Goal: Information Seeking & Learning: Find specific fact

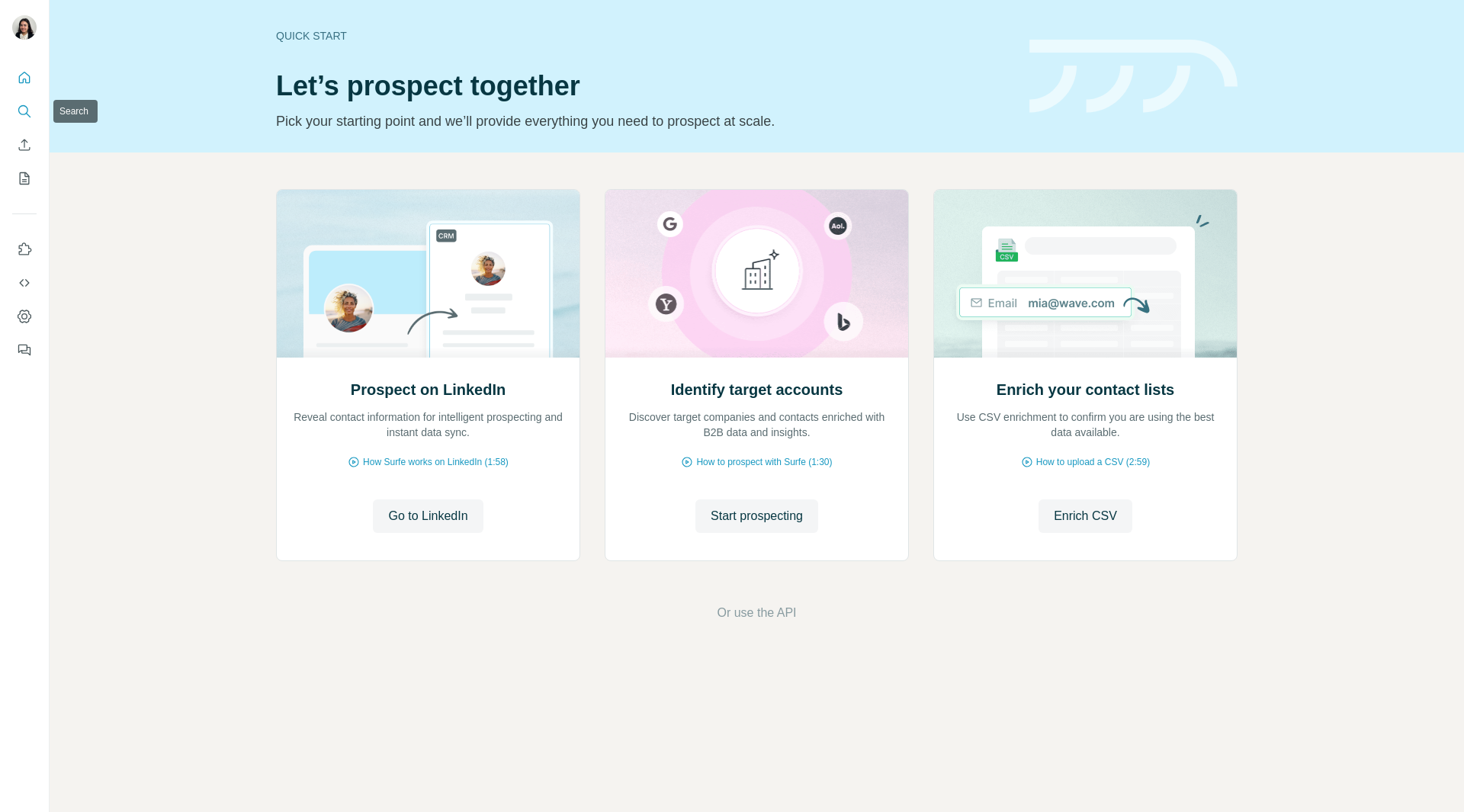
click at [24, 106] on icon "Search" at bounding box center [23, 110] width 10 height 10
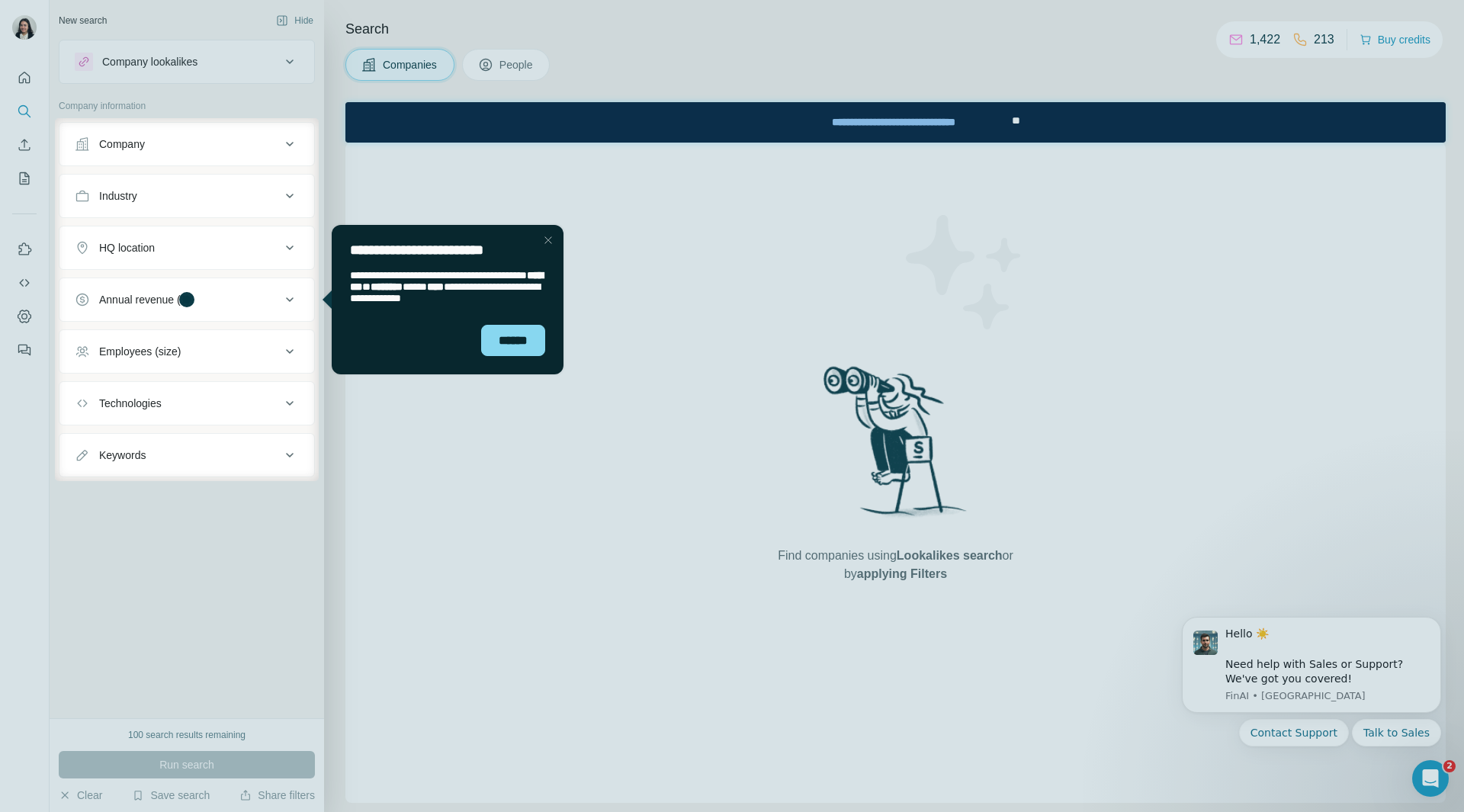
click at [546, 238] on div "Close Step" at bounding box center [548, 239] width 18 height 18
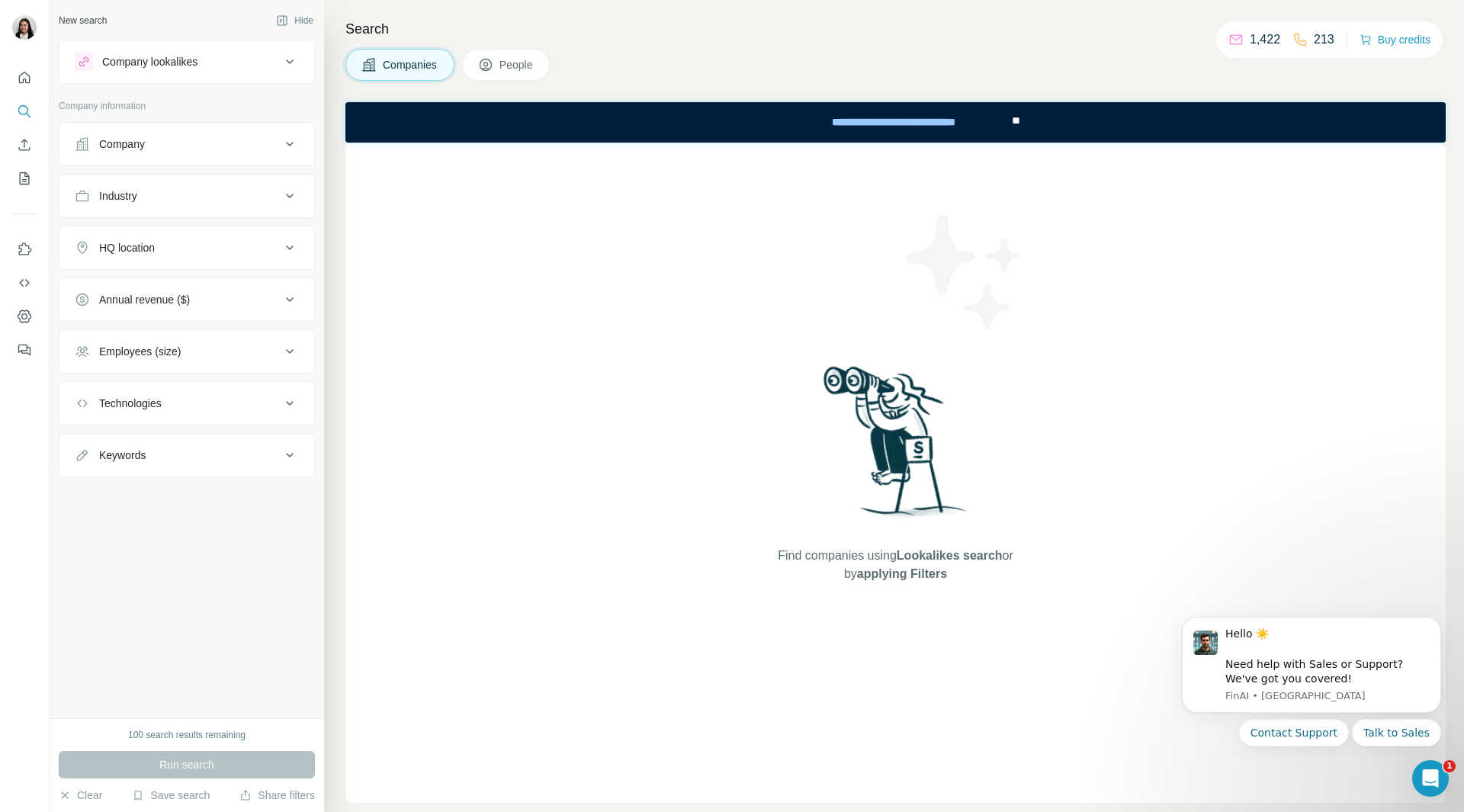
click at [491, 53] on button "People" at bounding box center [506, 64] width 89 height 32
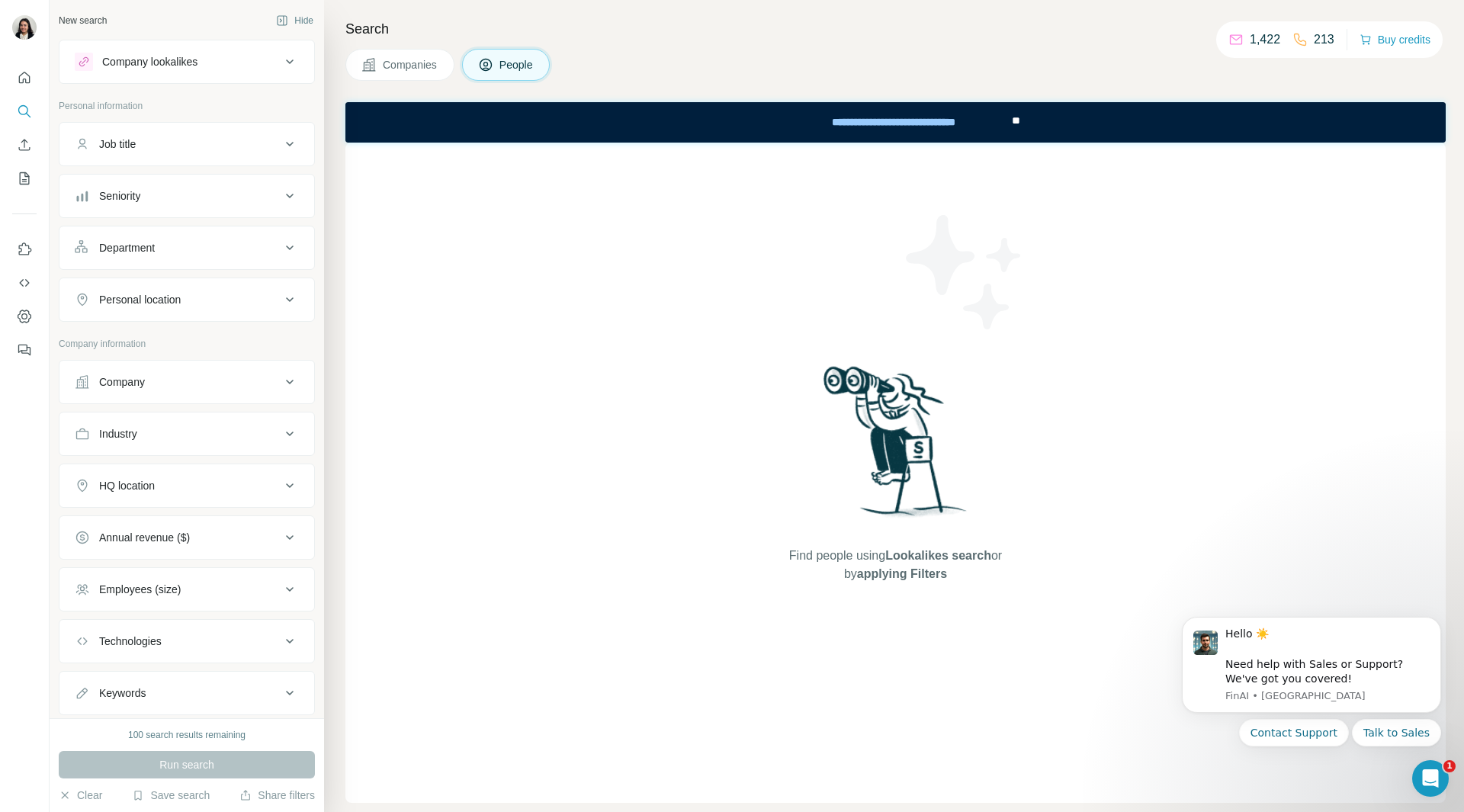
click at [214, 144] on div "Job title" at bounding box center [177, 144] width 206 height 15
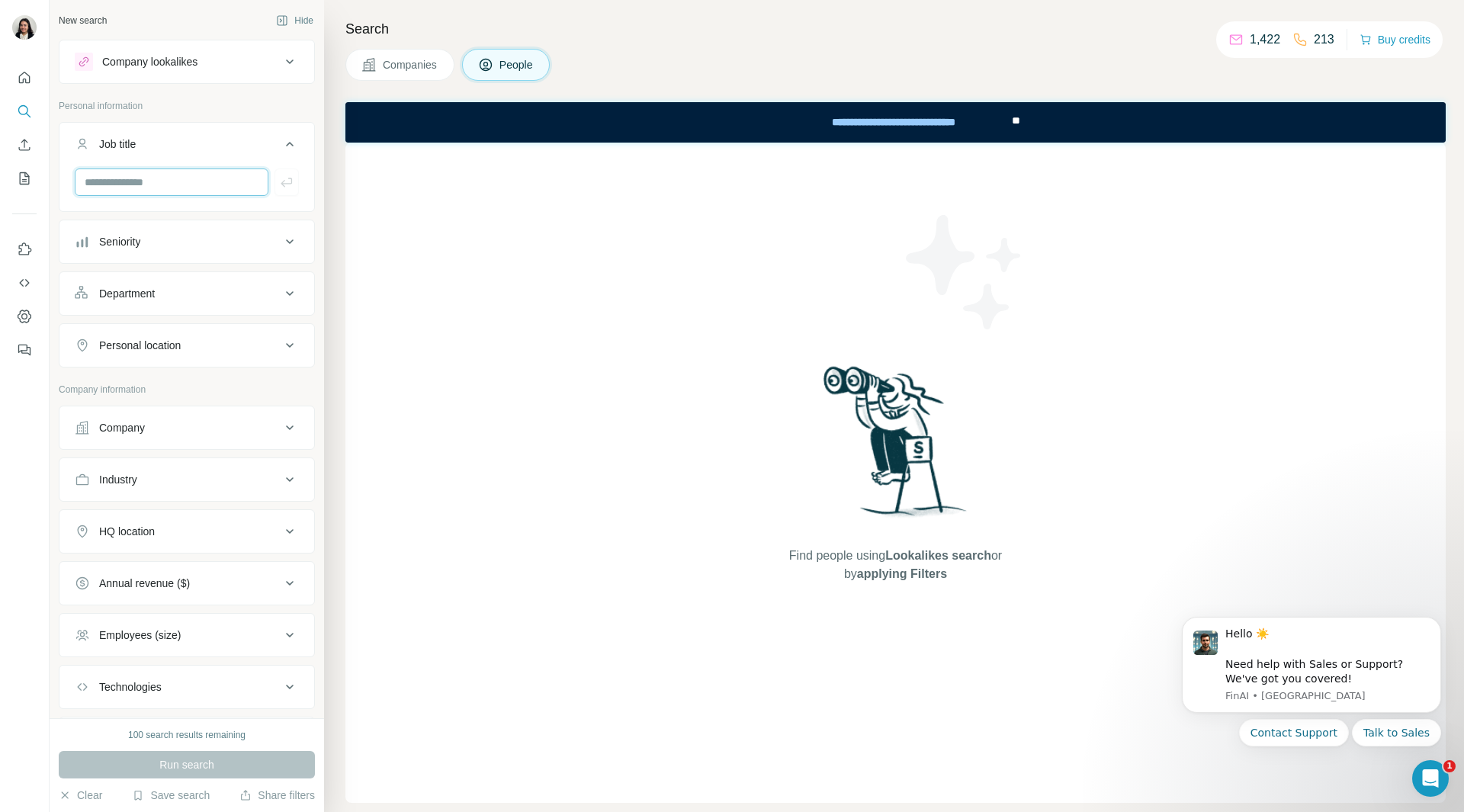
click at [197, 178] on input "text" at bounding box center [171, 182] width 194 height 27
type input "**********"
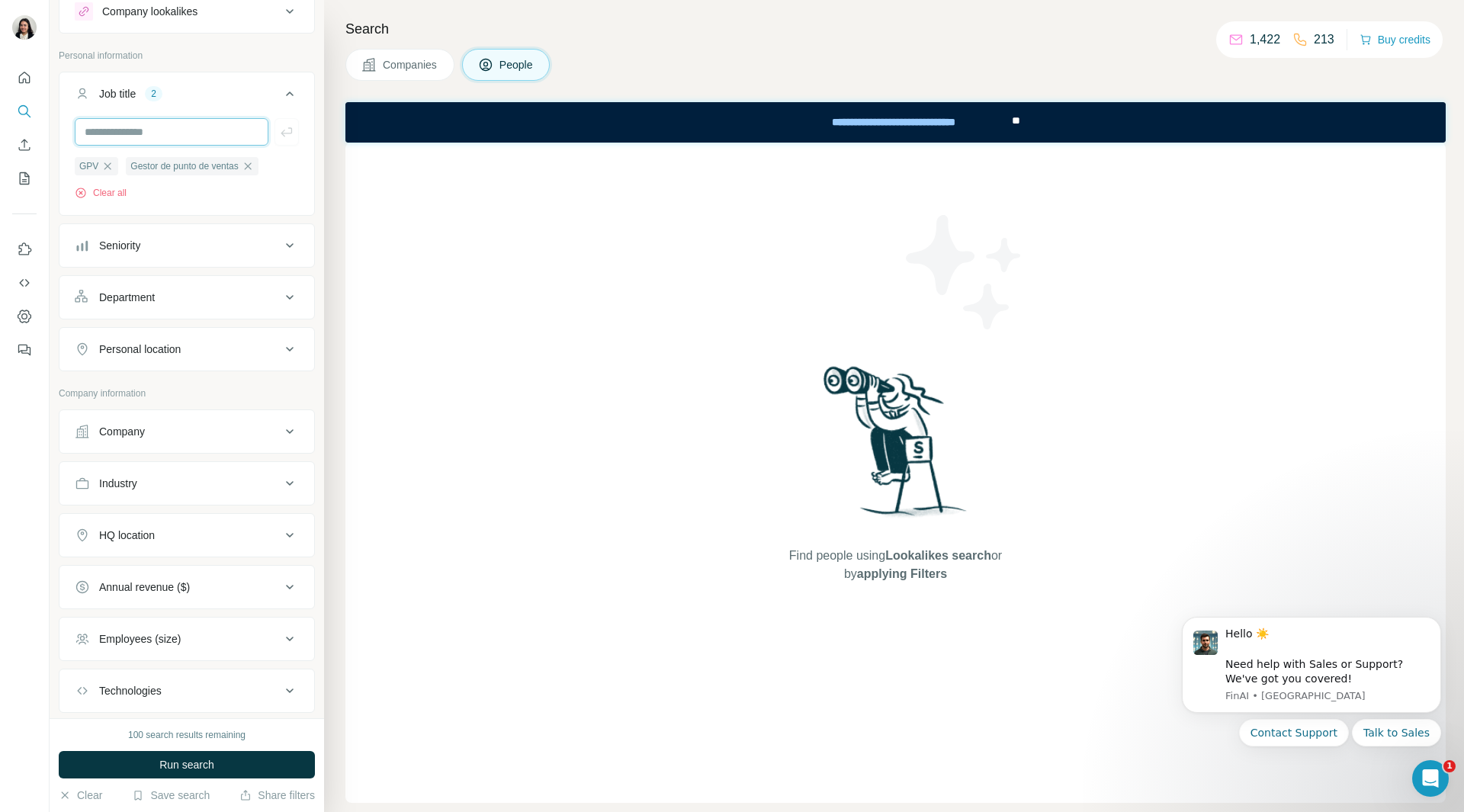
scroll to position [76, 0]
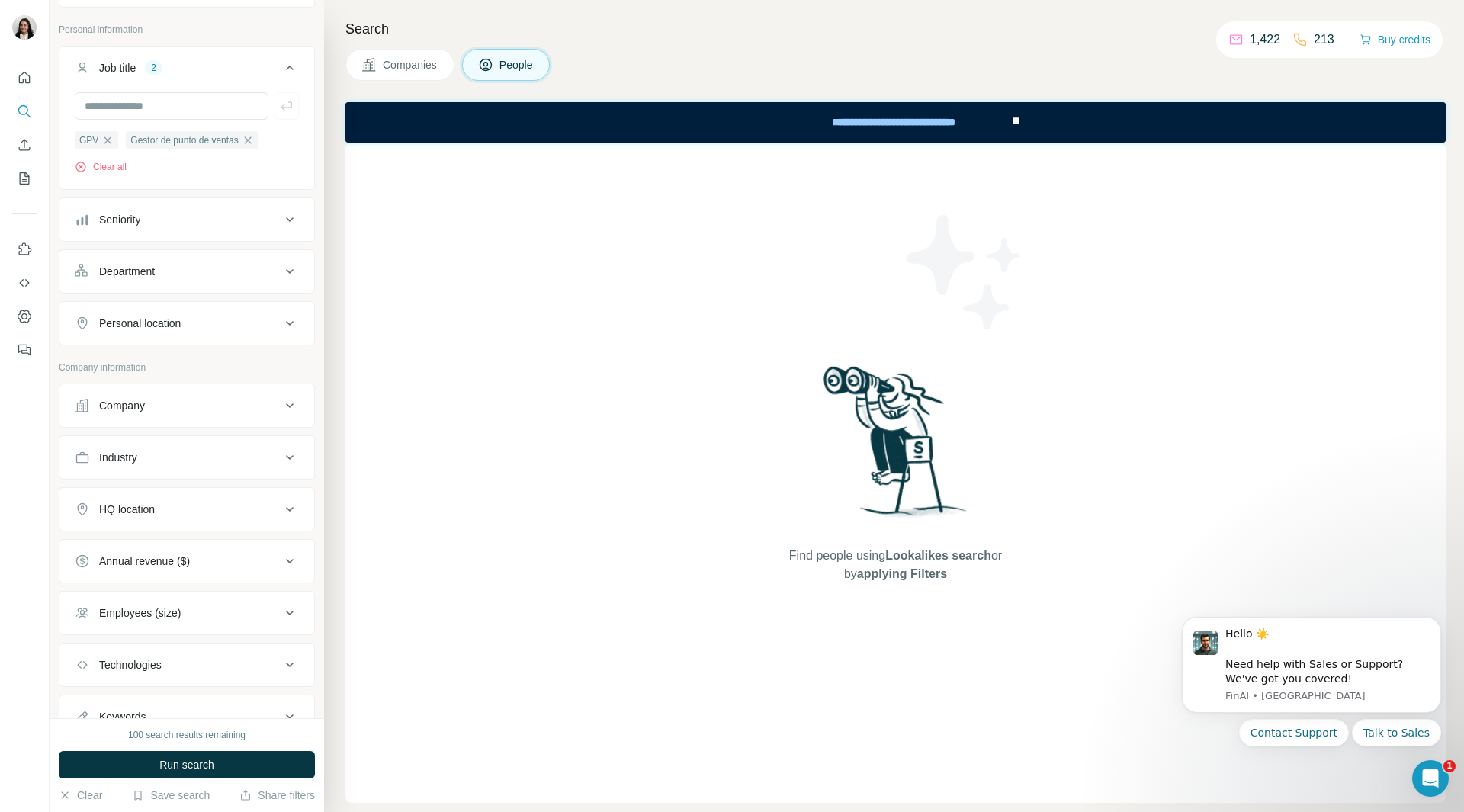
click at [225, 402] on div "Company" at bounding box center [177, 405] width 206 height 15
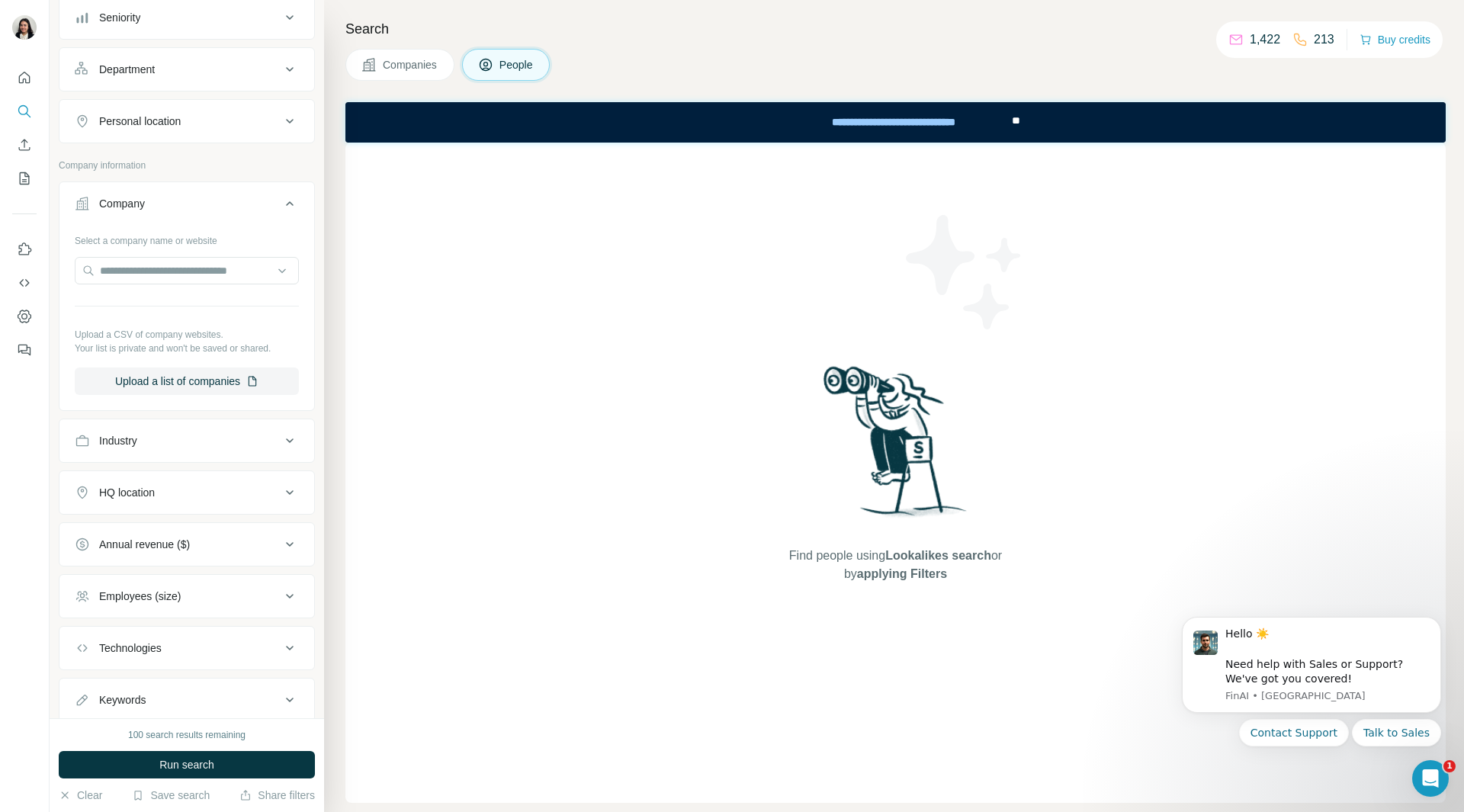
scroll to position [305, 0]
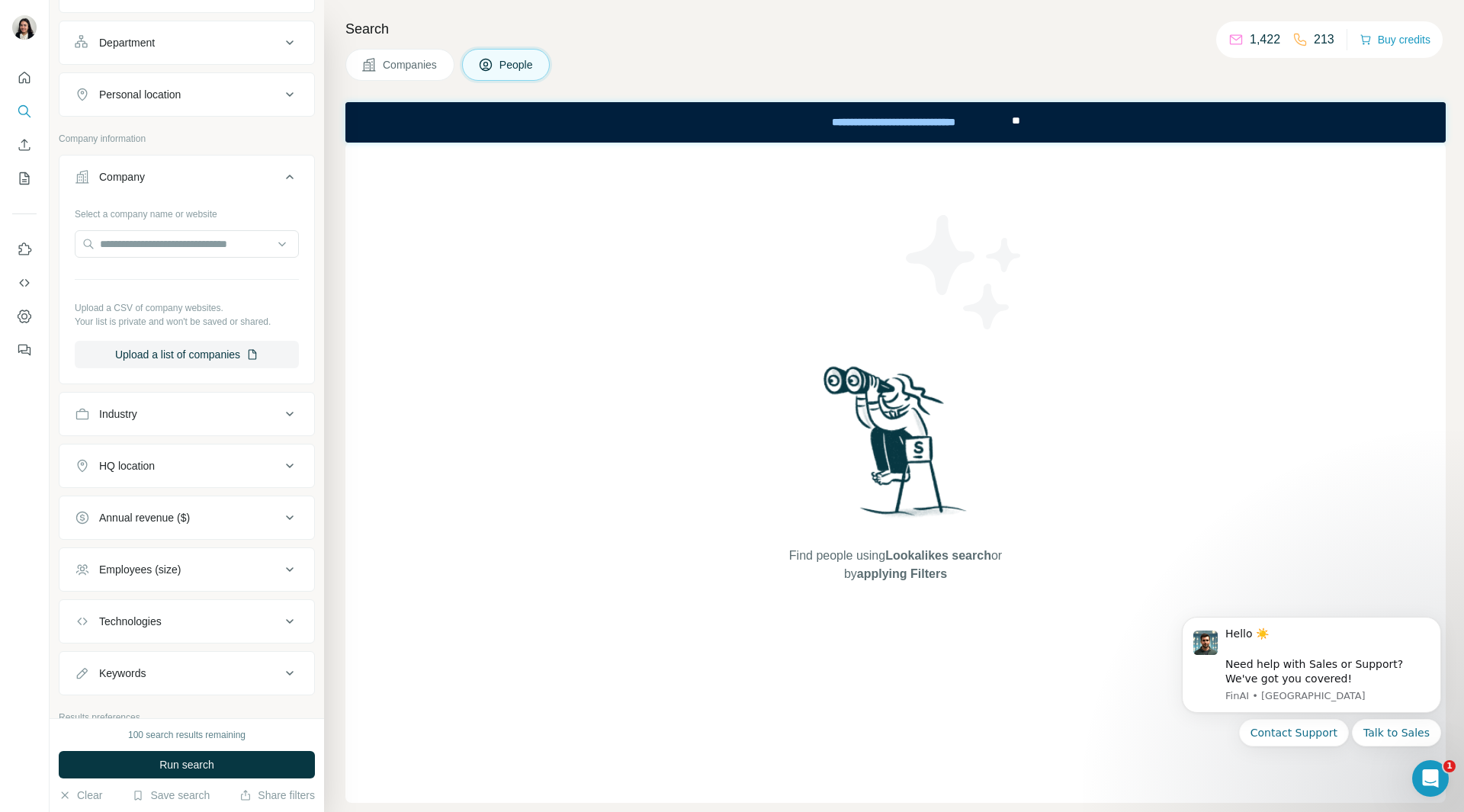
click at [226, 412] on div "Industry" at bounding box center [177, 413] width 206 height 15
click at [195, 447] on input at bounding box center [179, 451] width 188 height 16
type input "*"
type input "****"
click at [163, 486] on p "Food and Beverage" at bounding box center [134, 486] width 93 height 15
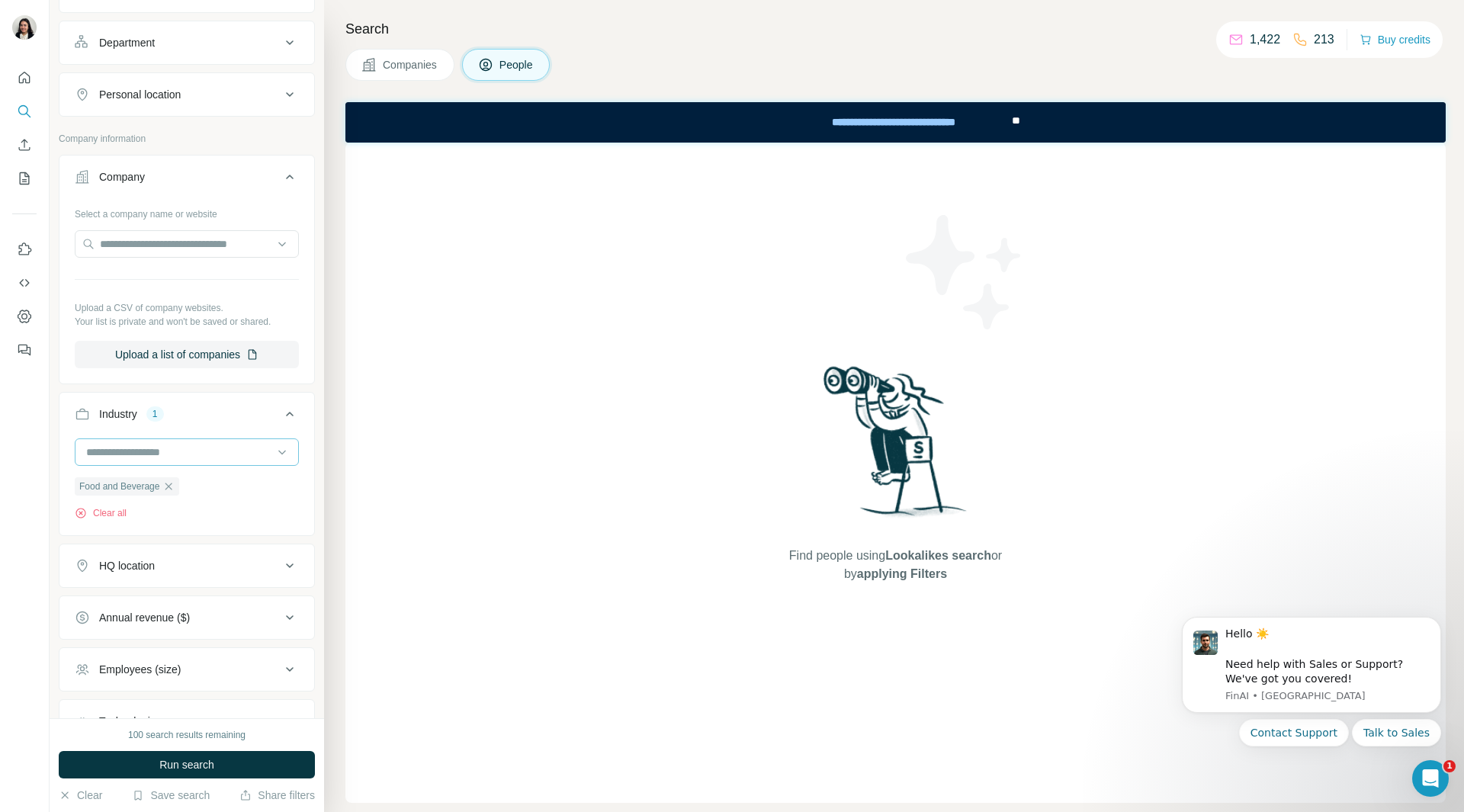
click at [208, 449] on input at bounding box center [179, 451] width 188 height 16
click at [235, 455] on input at bounding box center [179, 451] width 188 height 16
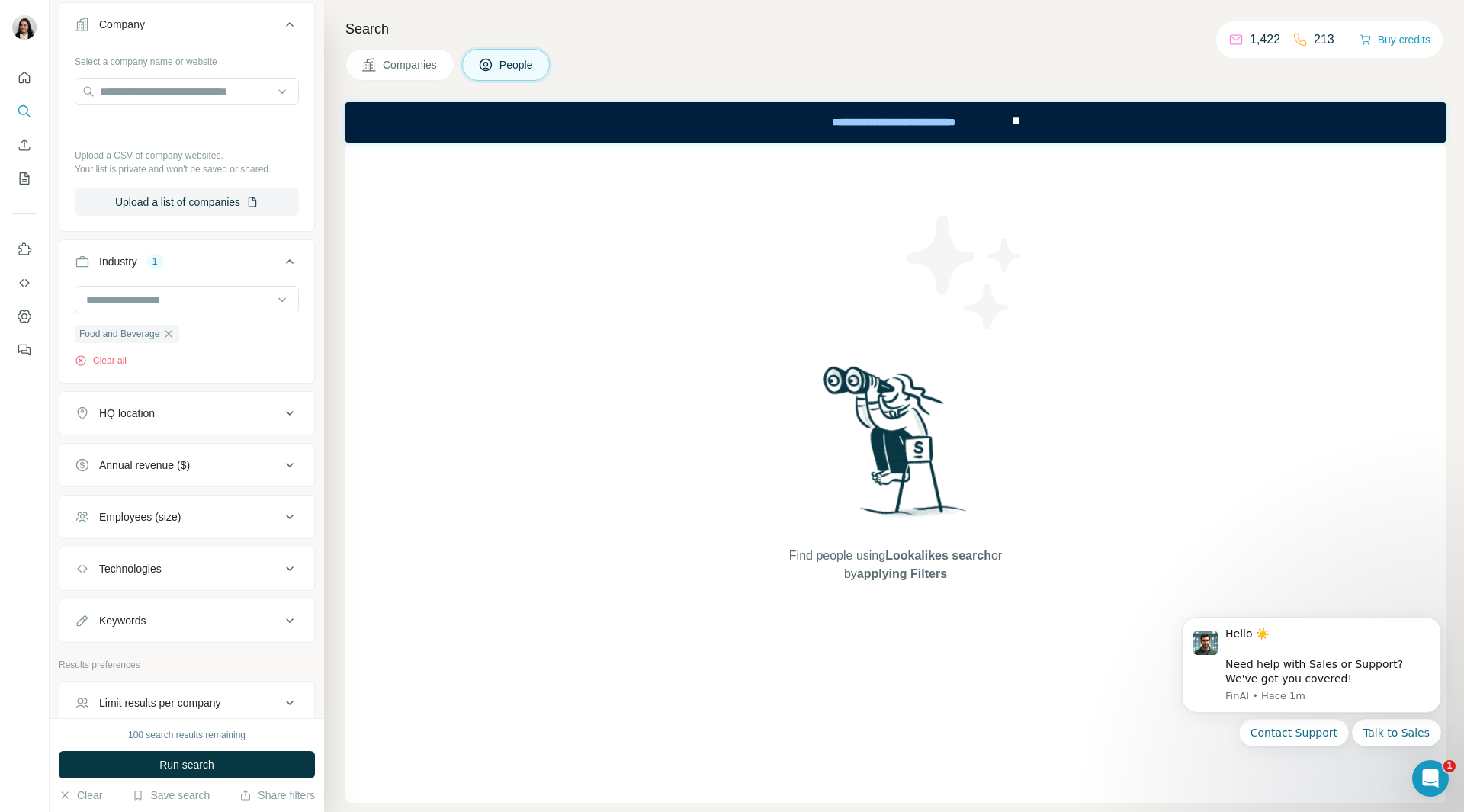
scroll to position [533, 0]
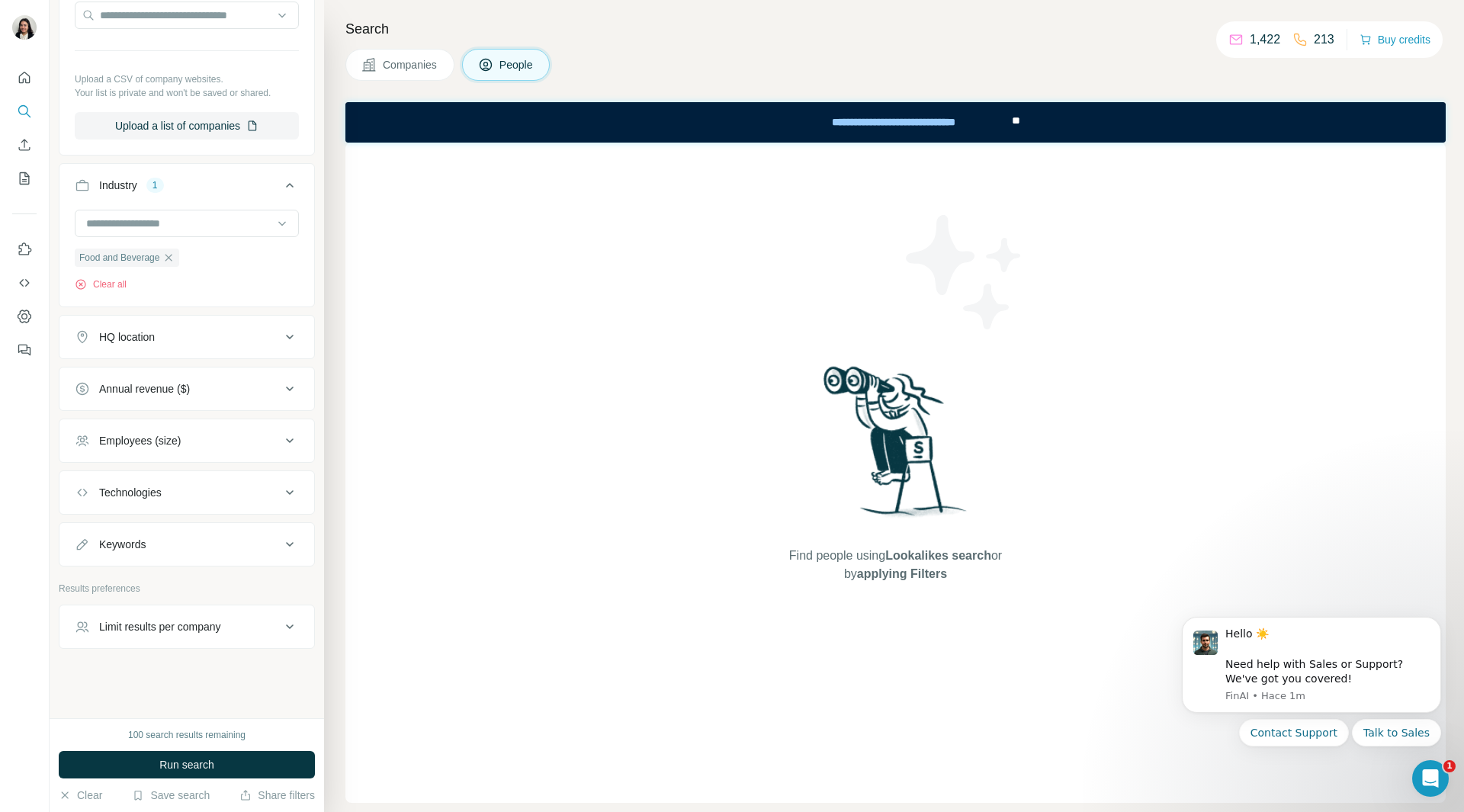
click at [155, 337] on div "HQ location" at bounding box center [126, 337] width 56 height 15
click at [188, 382] on input "text" at bounding box center [187, 374] width 225 height 27
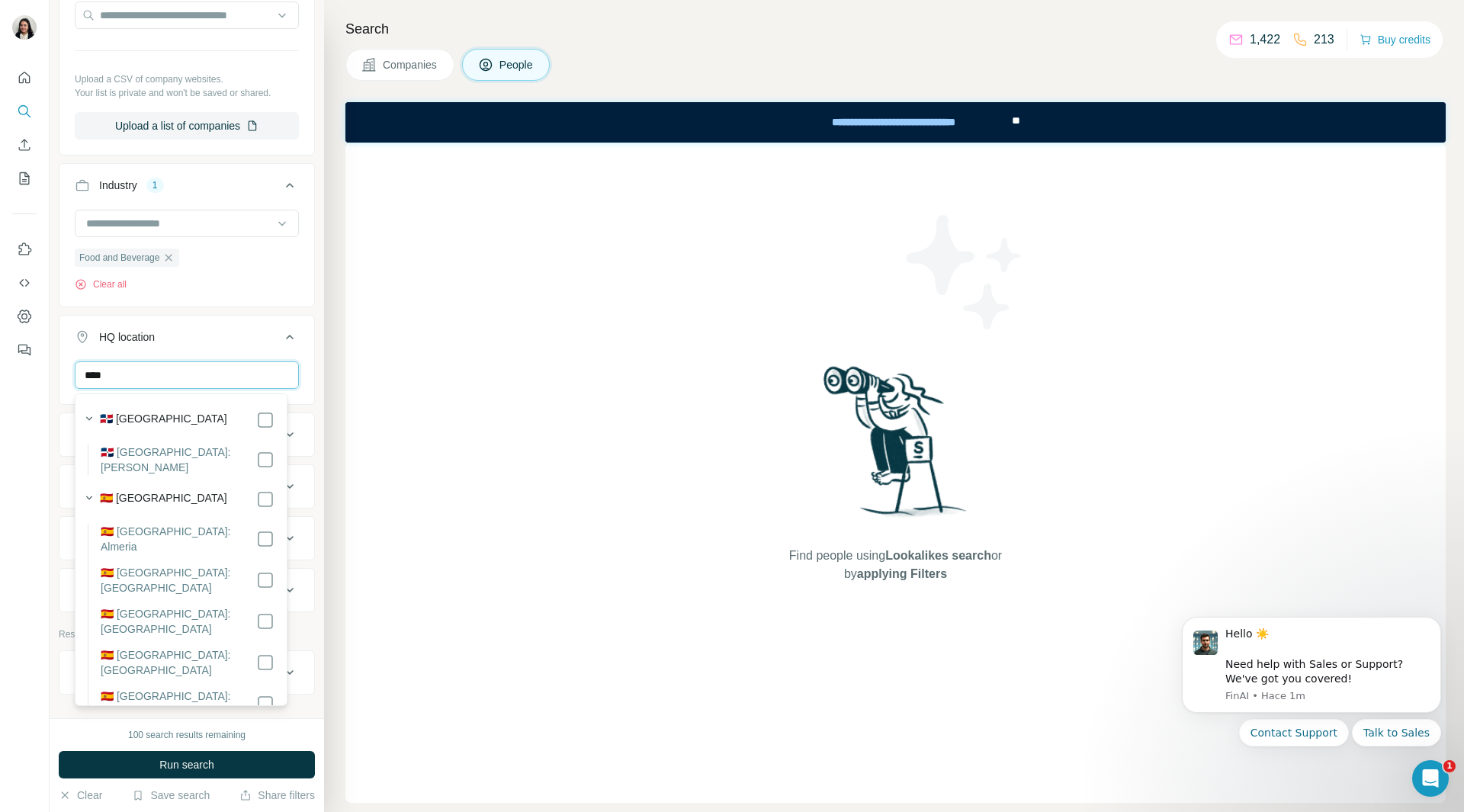
type input "****"
click at [280, 336] on icon at bounding box center [289, 337] width 18 height 18
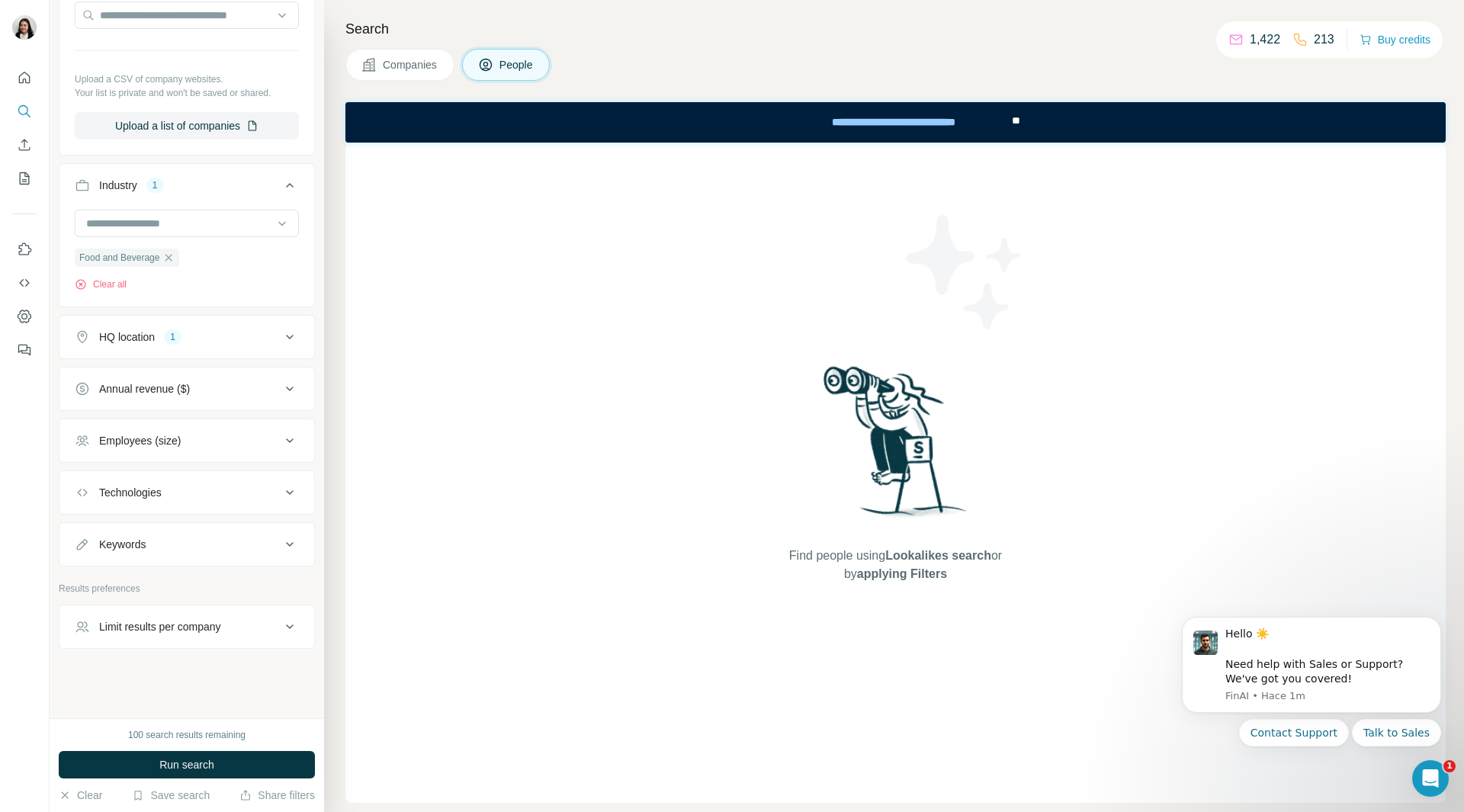
click at [255, 438] on div "Employees (size)" at bounding box center [177, 440] width 206 height 15
click at [86, 554] on icon at bounding box center [83, 558] width 18 height 18
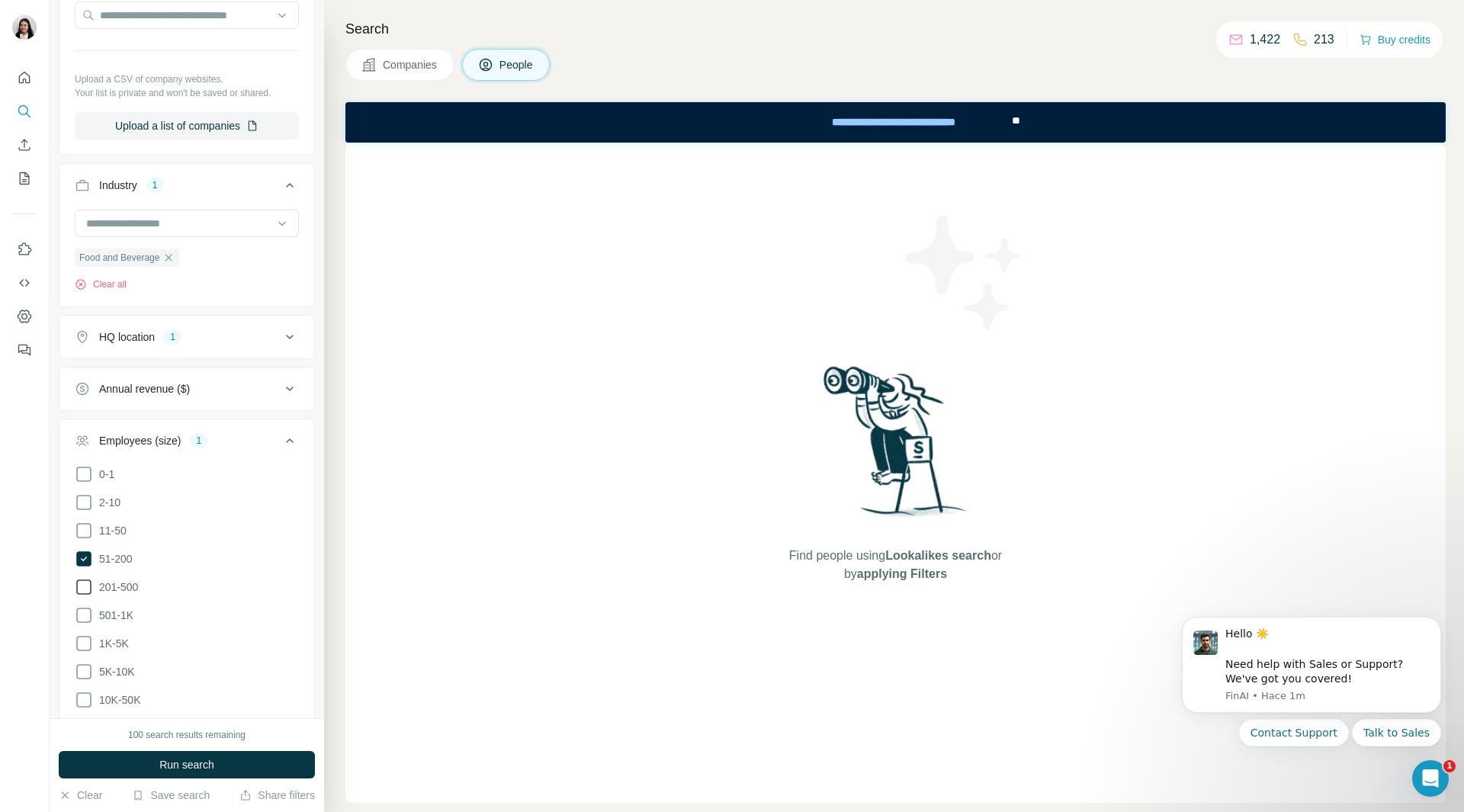
click at [77, 585] on icon at bounding box center [83, 586] width 15 height 15
click at [78, 610] on icon at bounding box center [83, 614] width 18 height 18
click at [82, 590] on icon at bounding box center [83, 586] width 15 height 15
click at [83, 561] on icon at bounding box center [83, 558] width 15 height 15
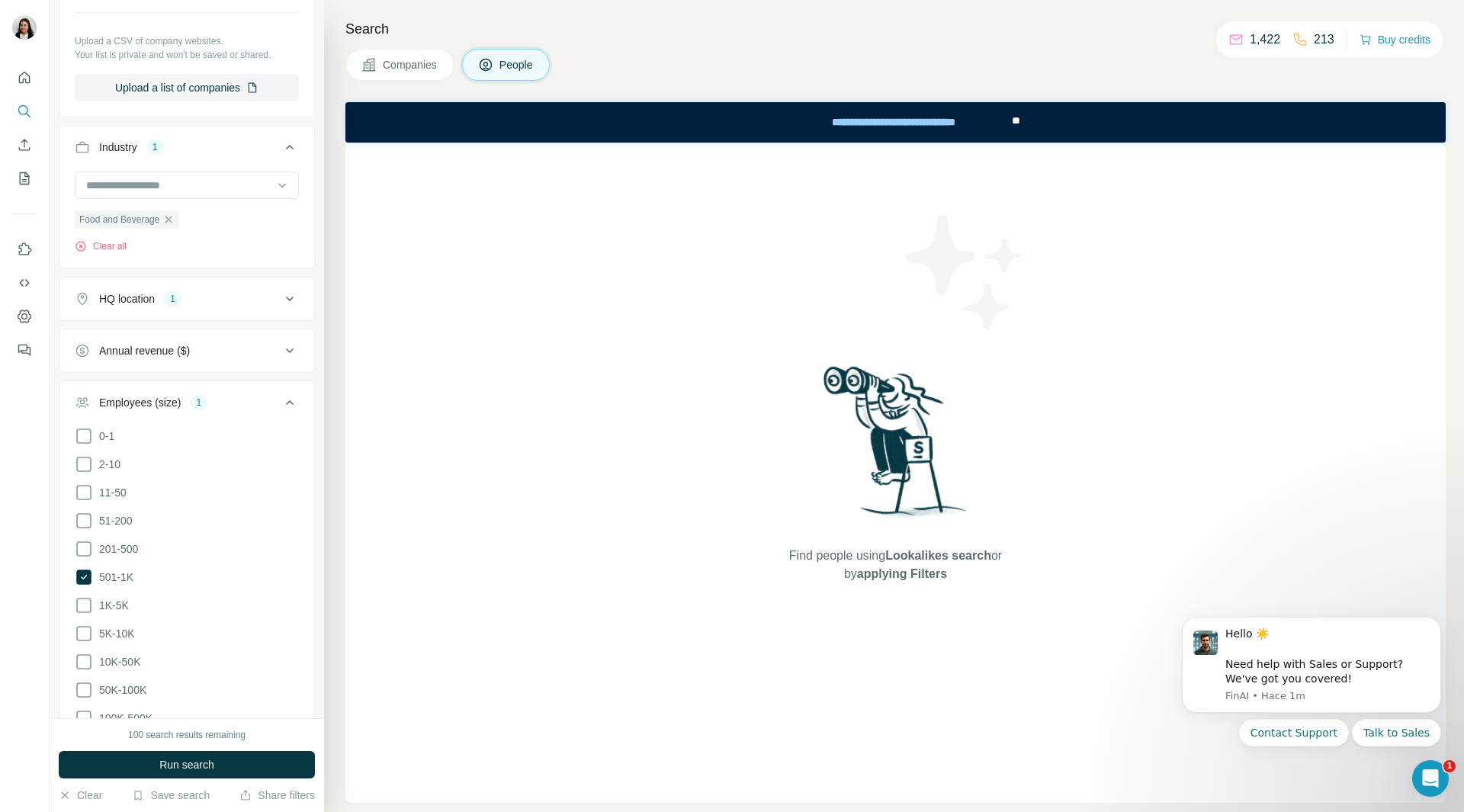
scroll to position [610, 0]
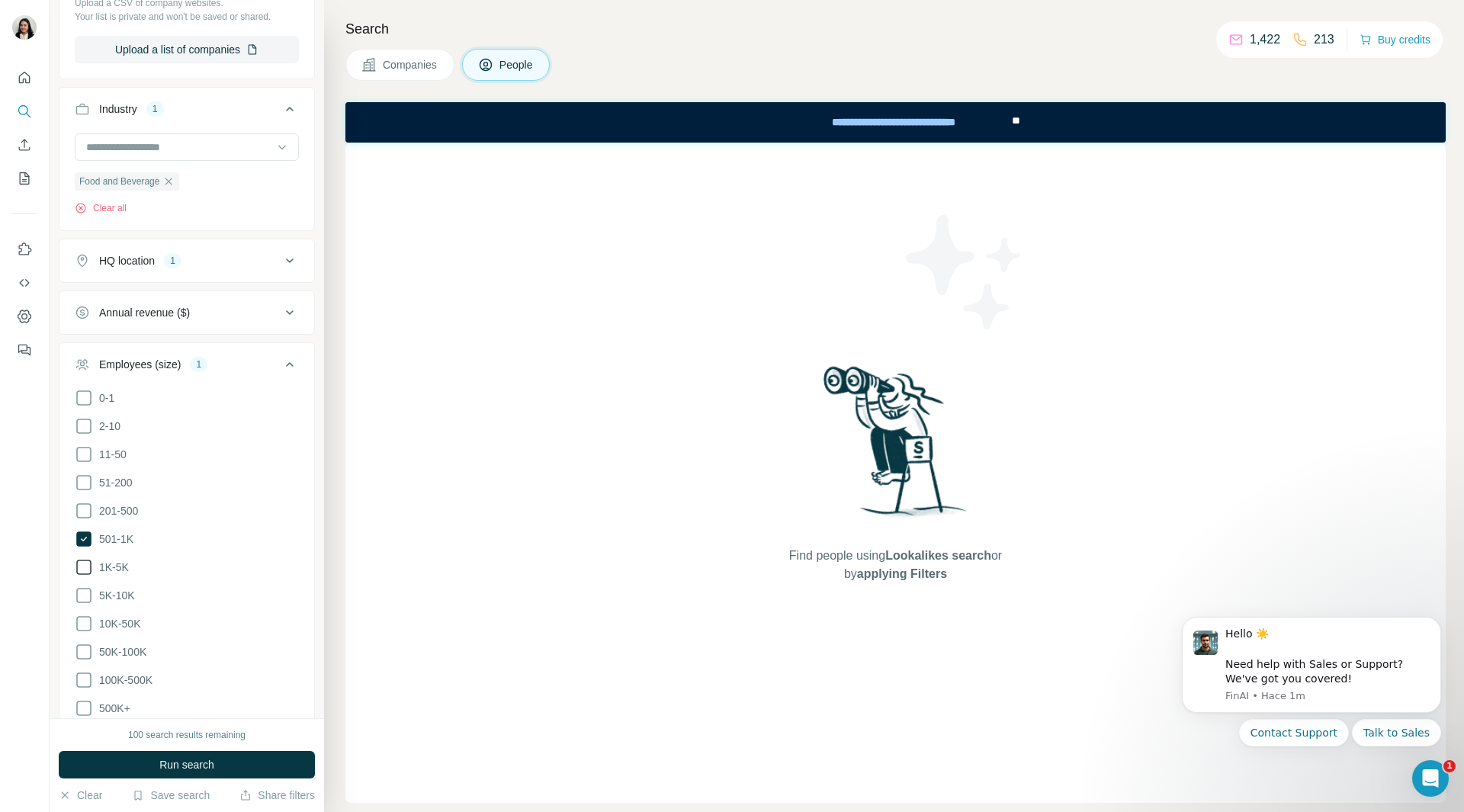
click at [88, 562] on icon at bounding box center [83, 566] width 18 height 18
click at [85, 595] on icon at bounding box center [83, 595] width 18 height 18
click at [83, 619] on icon at bounding box center [83, 623] width 18 height 18
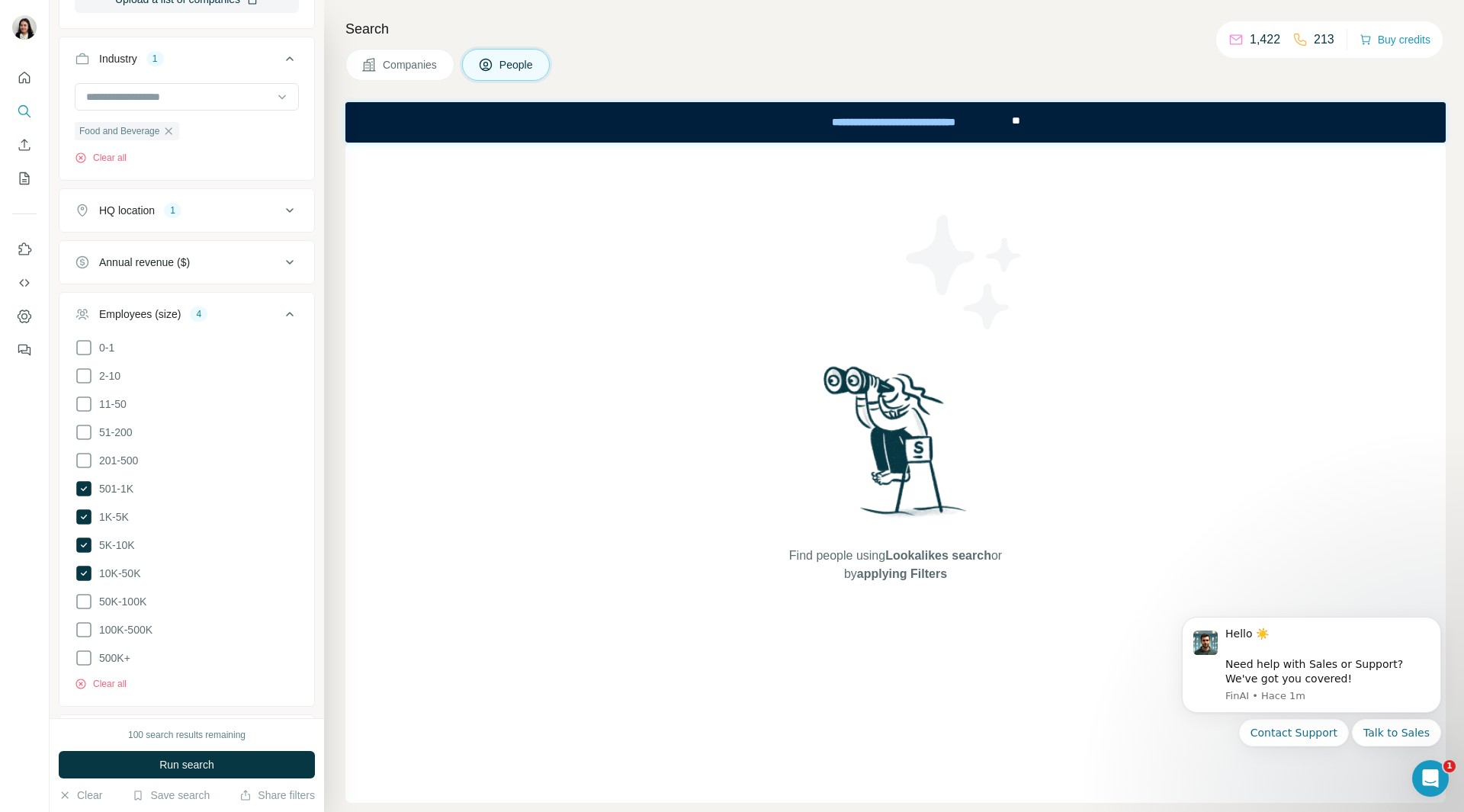
scroll to position [686, 0]
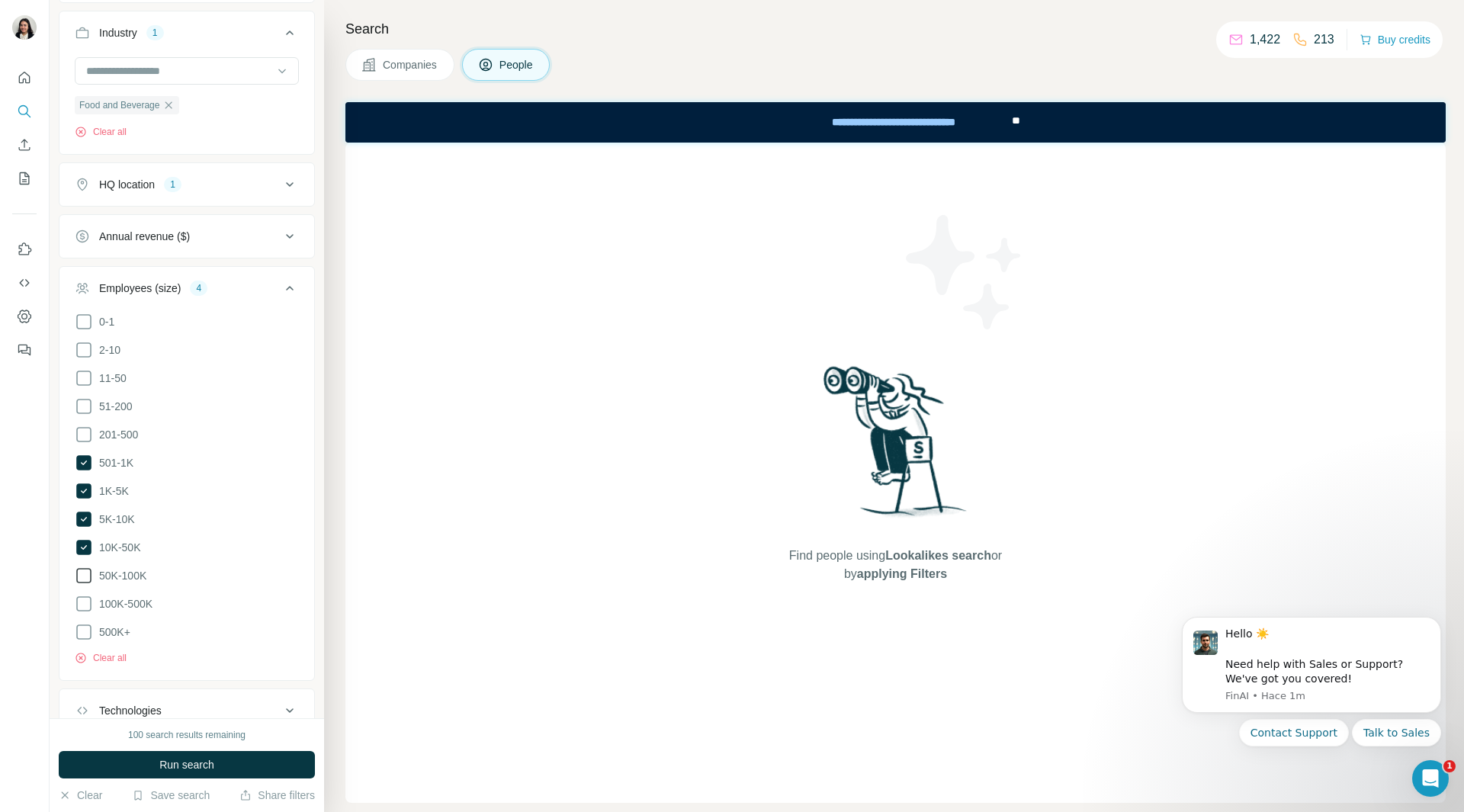
click at [87, 575] on icon at bounding box center [83, 575] width 18 height 18
click at [85, 601] on icon at bounding box center [83, 603] width 18 height 18
click at [86, 624] on icon at bounding box center [83, 632] width 18 height 18
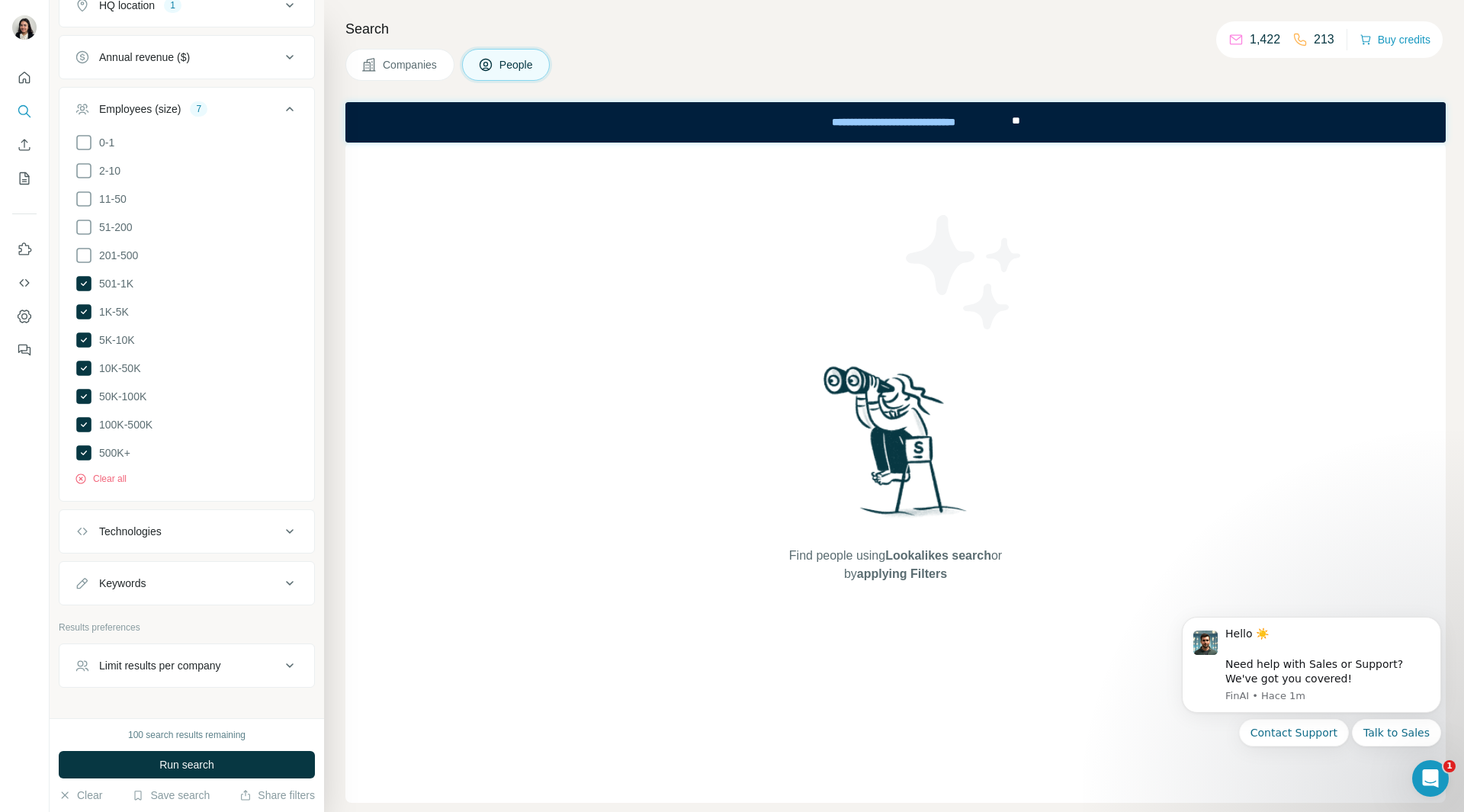
scroll to position [897, 0]
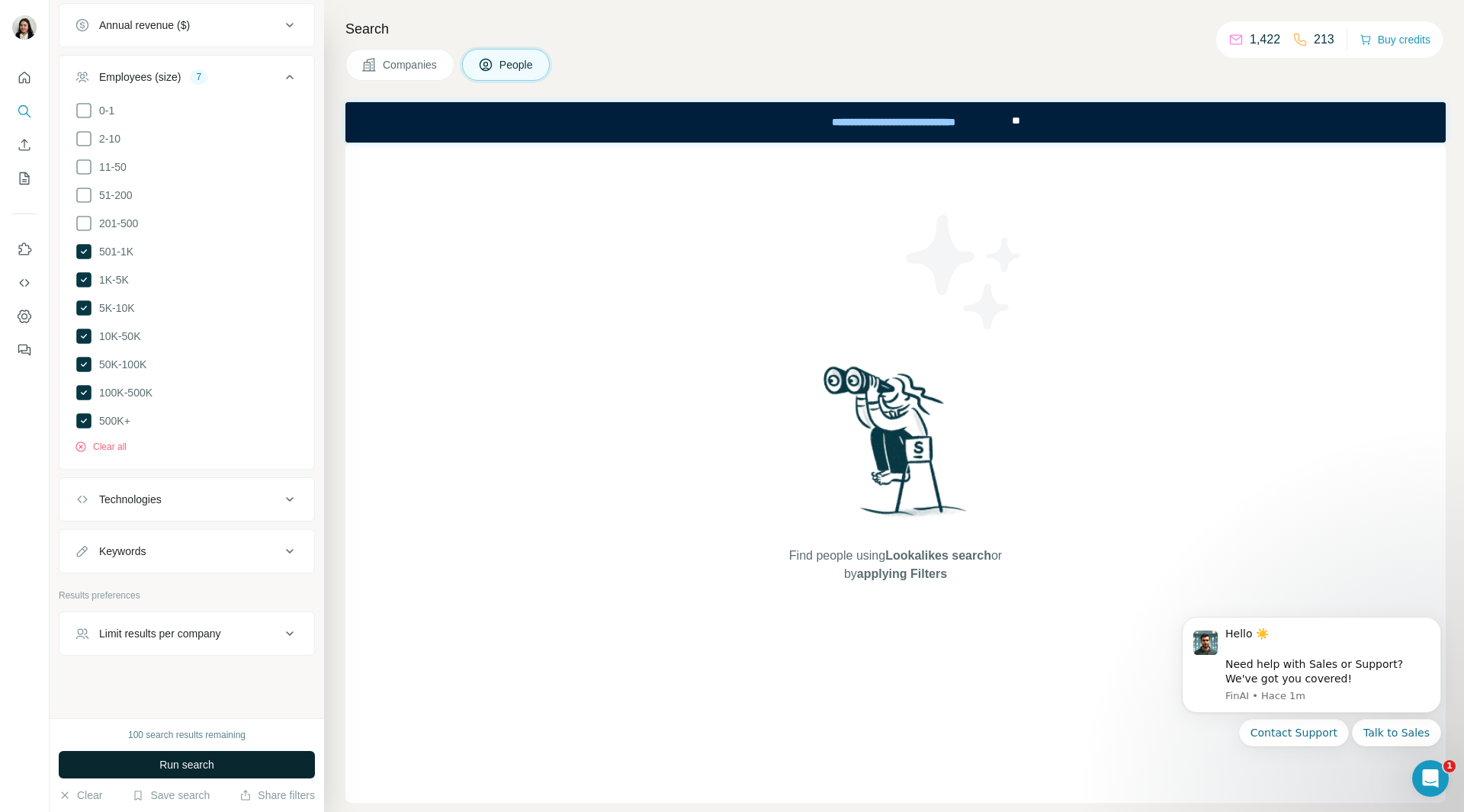
click at [232, 762] on button "Run search" at bounding box center [187, 764] width 256 height 27
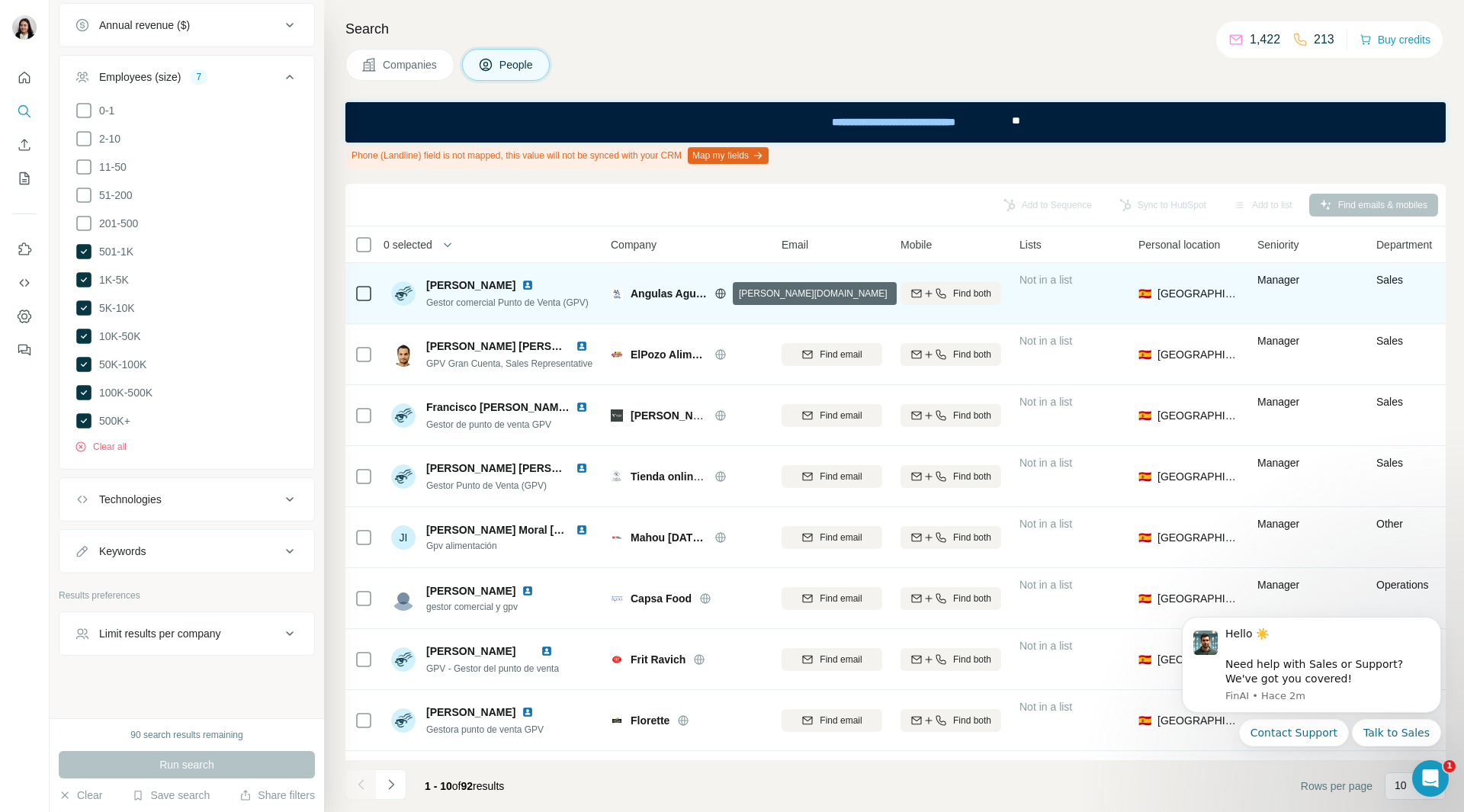
click at [721, 293] on icon at bounding box center [720, 293] width 10 height 1
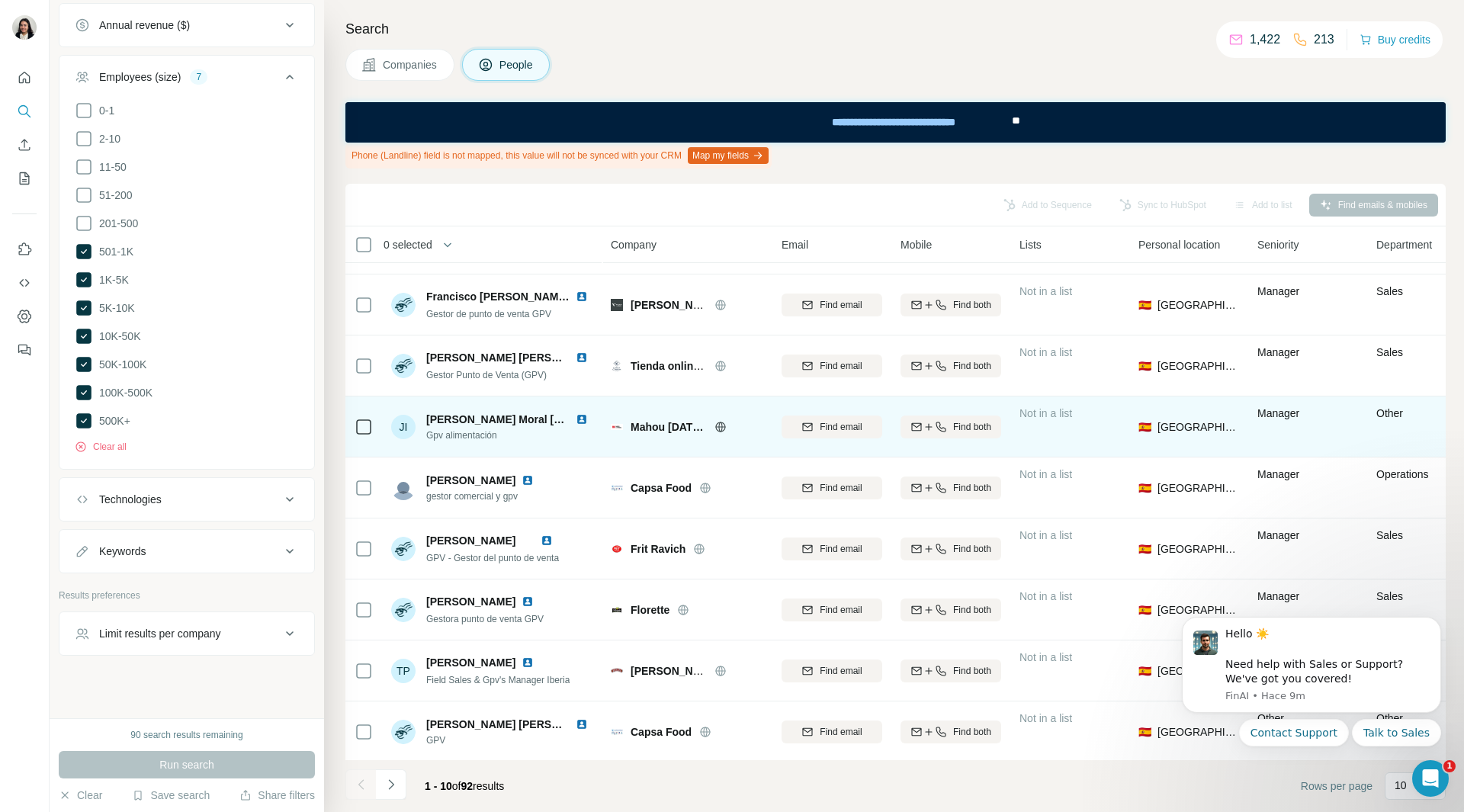
scroll to position [120, 0]
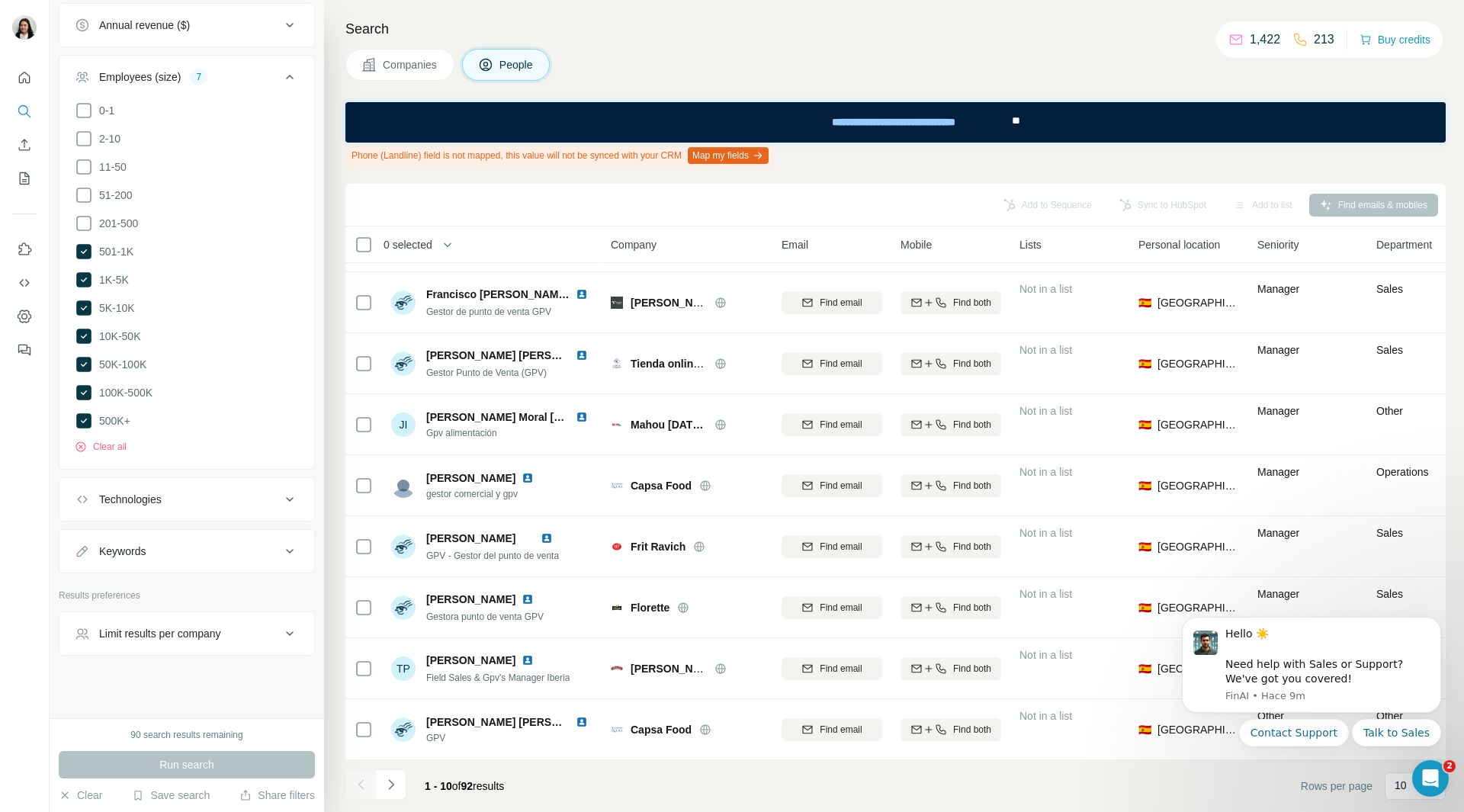
click at [1389, 790] on body "Hello ☀️ ​ Need help with Sales or Support? We've got you covered! [GEOGRAPHIC_…" at bounding box center [1311, 701] width 293 height 195
drag, startPoint x: 1426, startPoint y: 773, endPoint x: 1429, endPoint y: 696, distance: 77.1
click at [1429, 758] on html at bounding box center [1428, 776] width 37 height 37
drag, startPoint x: 1178, startPoint y: 788, endPoint x: 1095, endPoint y: 785, distance: 83.1
click at [1159, 785] on html "Hello ☀️ ​ Need help with Sales or Support? We've got you covered! [GEOGRAPHIC_…" at bounding box center [1312, 701] width 305 height 206
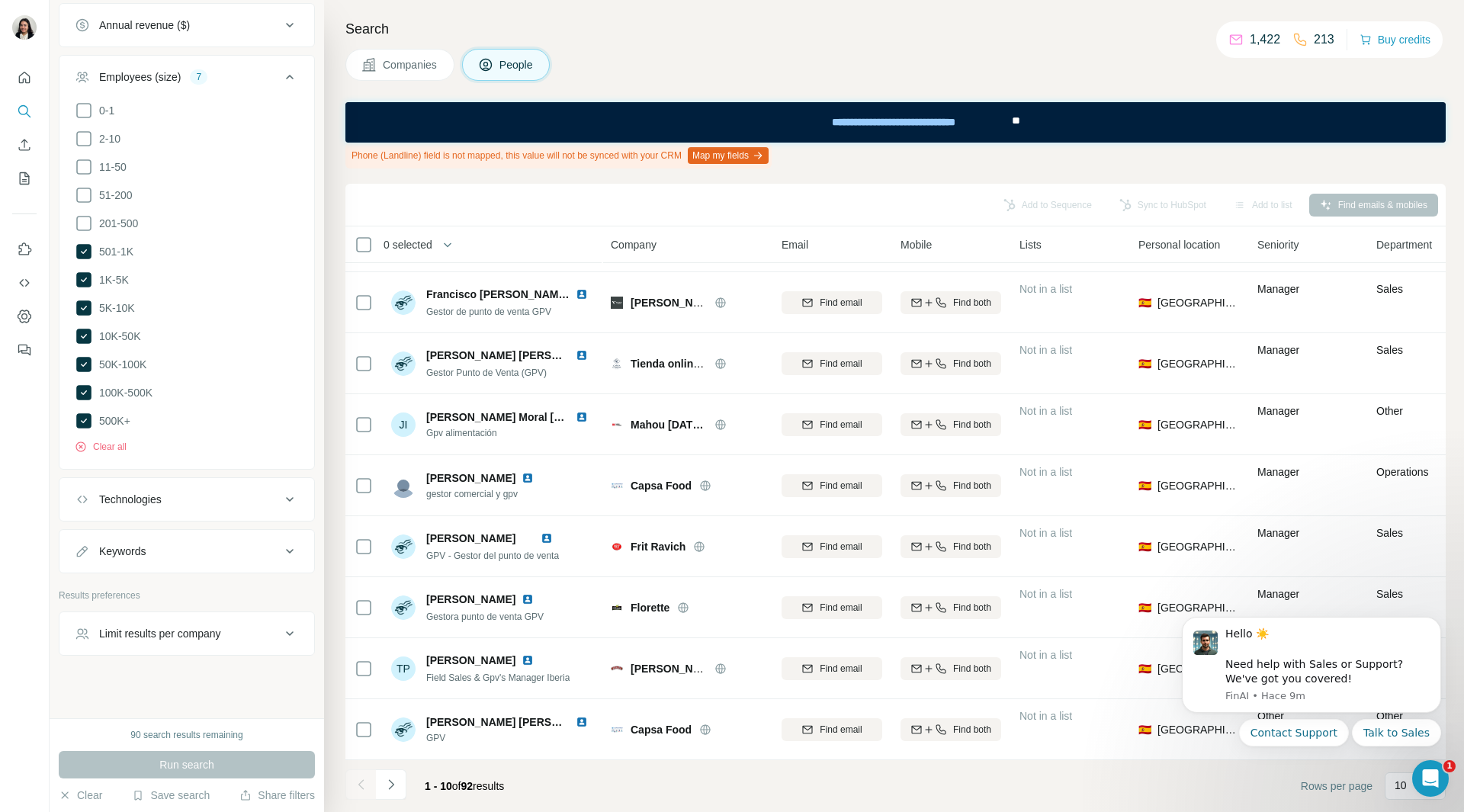
click at [1398, 782] on body "Hello ☀️ ​ Need help with Sales or Support? We've got you covered! [GEOGRAPHIC_…" at bounding box center [1311, 701] width 293 height 195
click at [1335, 787] on body "Hello ☀️ ​ Need help with Sales or Support? We've got you covered! [GEOGRAPHIC_…" at bounding box center [1311, 701] width 293 height 195
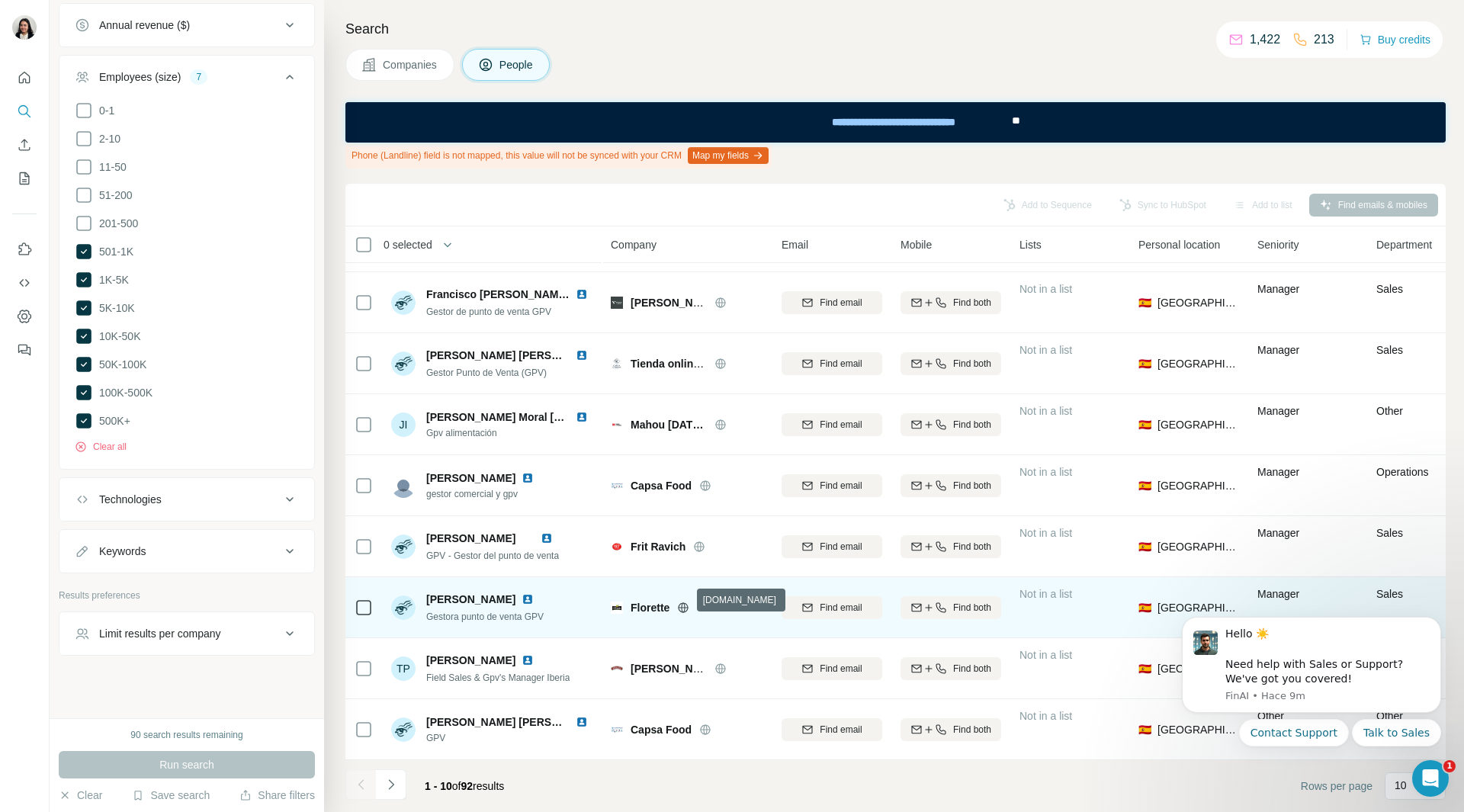
click at [682, 606] on icon at bounding box center [684, 606] width 10 height 1
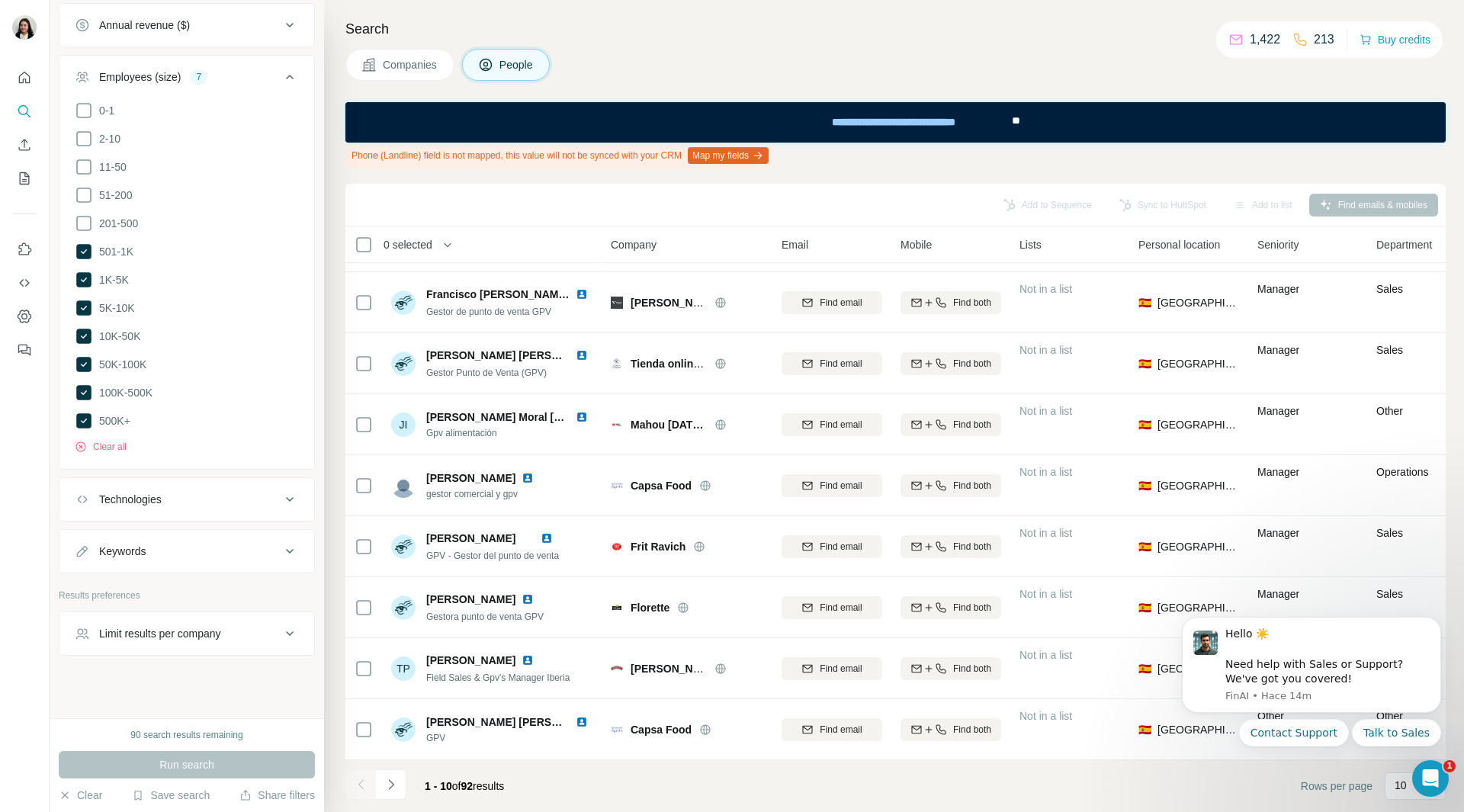
click at [397, 784] on icon "Navigate to next page" at bounding box center [391, 784] width 15 height 15
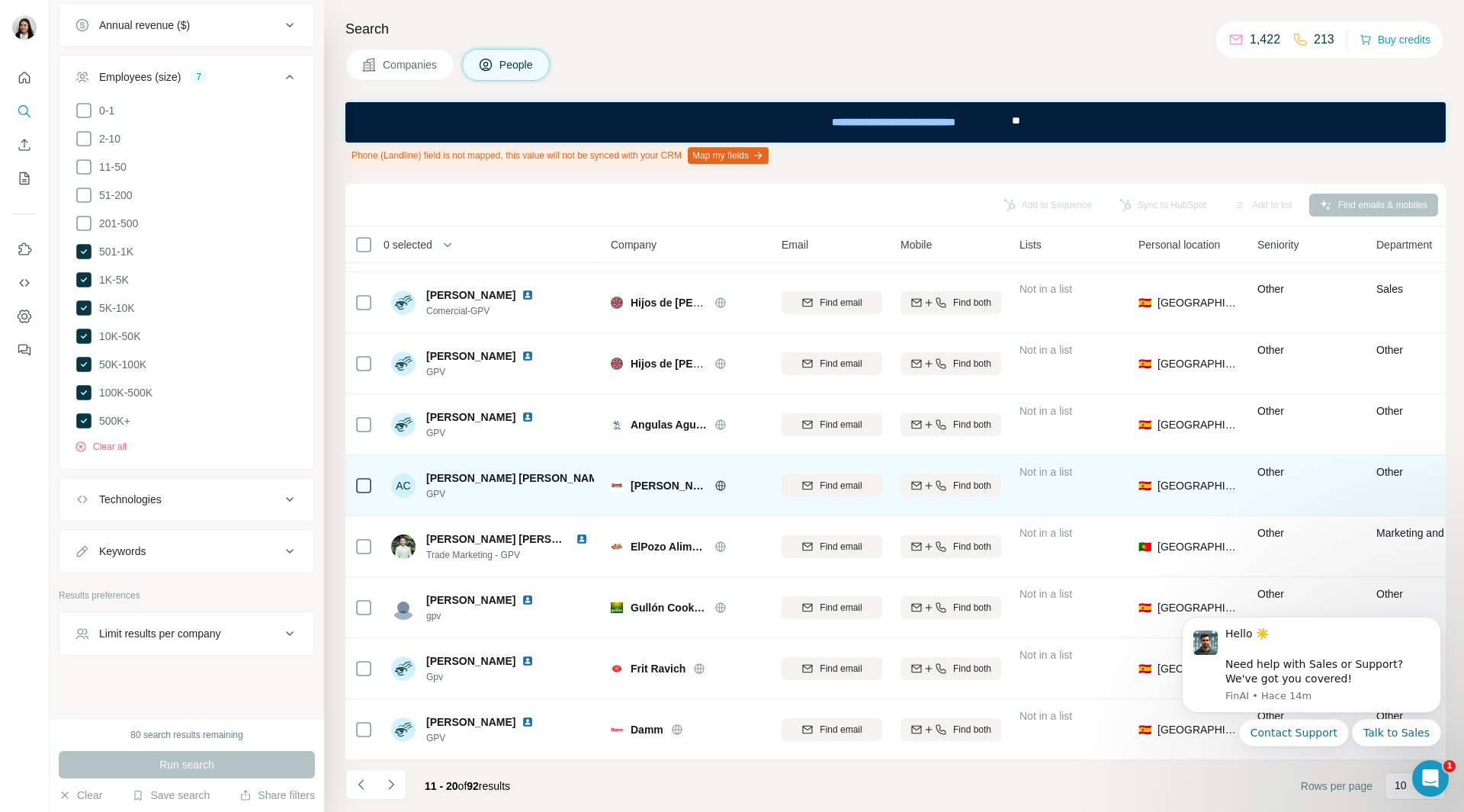
click at [715, 480] on icon at bounding box center [720, 485] width 10 height 10
